Goal: Task Accomplishment & Management: Use online tool/utility

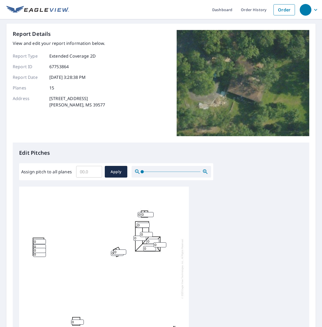
scroll to position [97, 0]
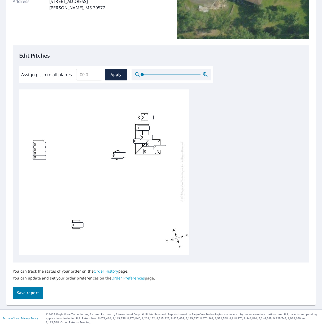
click at [147, 126] on input "1" at bounding box center [143, 128] width 13 height 5
click at [147, 126] on input "2" at bounding box center [143, 128] width 13 height 5
click at [147, 126] on input "3" at bounding box center [143, 128] width 13 height 5
click at [147, 126] on input "2" at bounding box center [143, 128] width 13 height 5
type input "1"
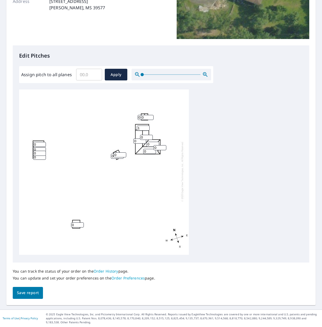
click at [147, 126] on input "1" at bounding box center [143, 128] width 13 height 5
click at [150, 135] on input "1" at bounding box center [146, 137] width 13 height 5
click at [150, 135] on input "2" at bounding box center [146, 137] width 13 height 5
type input "3"
click at [150, 135] on input "3" at bounding box center [146, 137] width 13 height 5
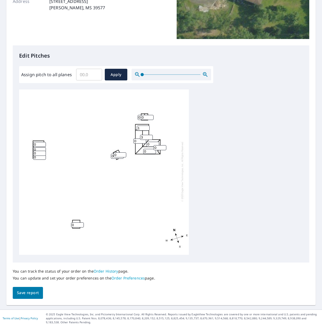
click at [137, 139] on input "0" at bounding box center [140, 141] width 13 height 5
type input "3"
click at [152, 149] on input "1" at bounding box center [149, 151] width 13 height 5
click at [152, 149] on input "2" at bounding box center [149, 151] width 13 height 5
type input "3"
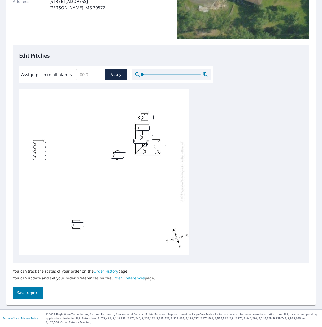
click at [152, 149] on input "3" at bounding box center [149, 151] width 13 height 5
click at [156, 142] on input "1" at bounding box center [153, 144] width 13 height 5
click at [156, 142] on input "2" at bounding box center [153, 144] width 13 height 5
type input "3"
click at [156, 142] on input "3" at bounding box center [153, 144] width 13 height 5
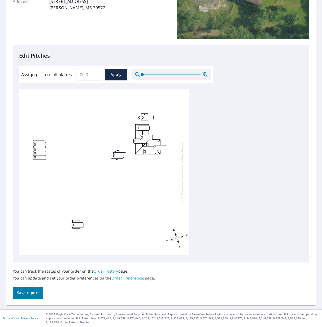
click at [164, 145] on input "0" at bounding box center [160, 147] width 13 height 5
click at [164, 145] on input "1" at bounding box center [160, 147] width 13 height 5
click at [164, 145] on input "2" at bounding box center [160, 147] width 13 height 5
click at [164, 145] on input "3" at bounding box center [160, 147] width 13 height 5
type input "4"
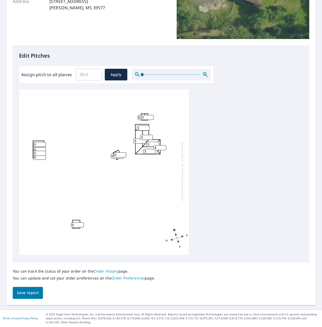
click at [164, 145] on input "4" at bounding box center [160, 147] width 13 height 5
click at [32, 289] on button "Save report" at bounding box center [28, 293] width 30 height 12
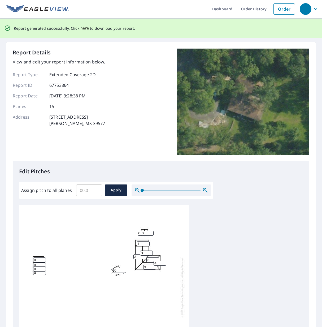
scroll to position [0, 0]
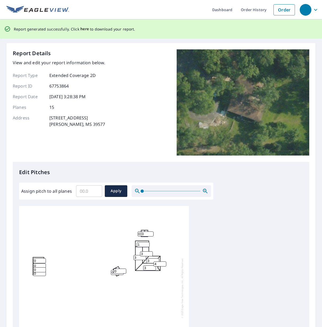
click at [85, 27] on span "here" at bounding box center [84, 29] width 9 height 7
